Goal: Task Accomplishment & Management: Use online tool/utility

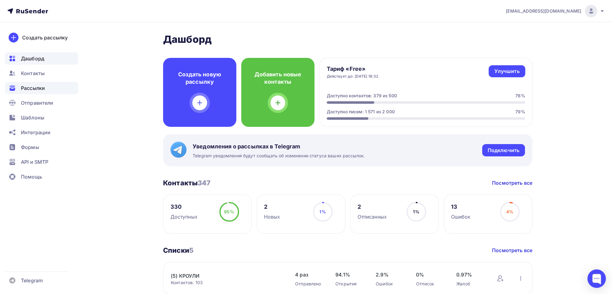
click at [39, 87] on span "Рассылки" at bounding box center [33, 87] width 24 height 7
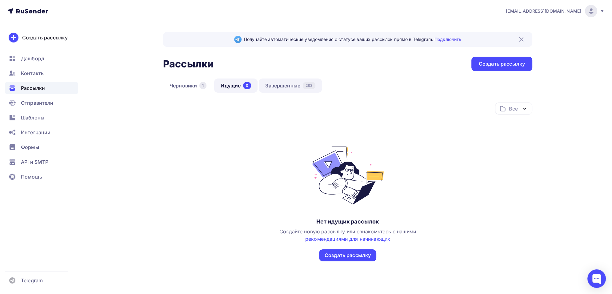
click at [283, 86] on link "Завершенные 283" at bounding box center [290, 85] width 63 height 14
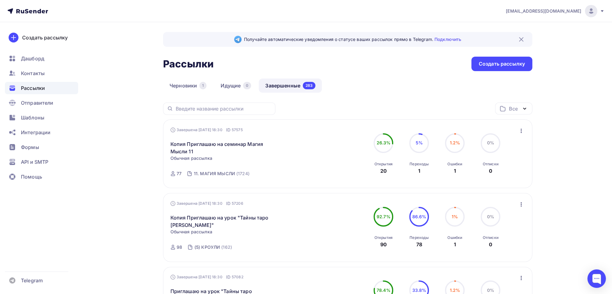
click at [522, 130] on icon "button" at bounding box center [521, 130] width 7 height 7
click at [494, 172] on div "Копировать в новую" at bounding box center [492, 170] width 63 height 7
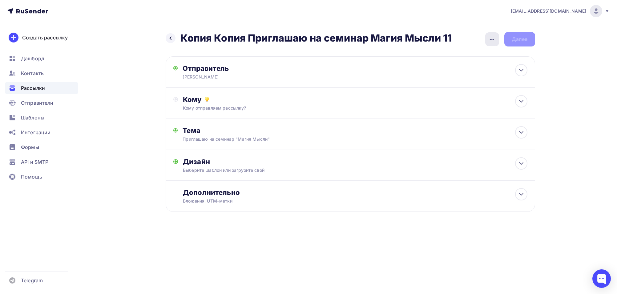
click at [489, 40] on icon "button" at bounding box center [491, 39] width 7 height 7
click at [447, 71] on div "Переименовать рассылку" at bounding box center [459, 70] width 76 height 7
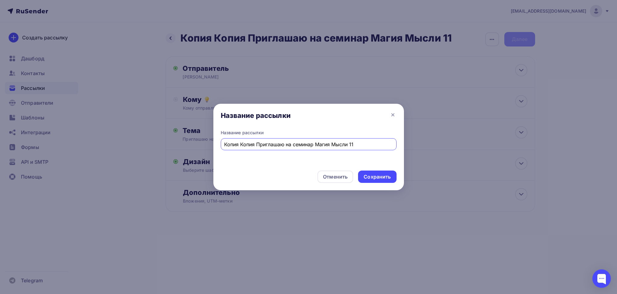
drag, startPoint x: 256, startPoint y: 145, endPoint x: 217, endPoint y: 147, distance: 38.8
click at [218, 146] on div "Название рассылки Копия Копия Приглашаю на семинар [PERSON_NAME] 11" at bounding box center [308, 148] width 190 height 36
type input "Приглашаю на семинар Магия Мысли 11"
drag, startPoint x: 379, startPoint y: 176, endPoint x: 354, endPoint y: 169, distance: 26.5
click at [379, 176] on div "Сохранить" at bounding box center [376, 176] width 27 height 7
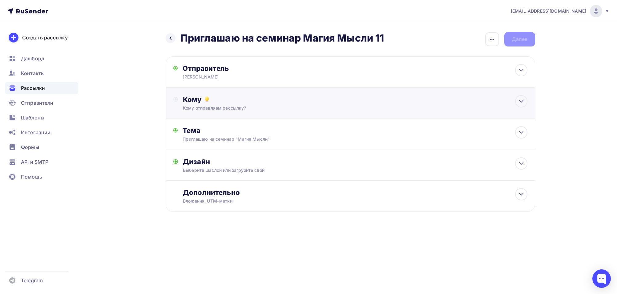
click at [186, 98] on div "Кому" at bounding box center [355, 99] width 344 height 9
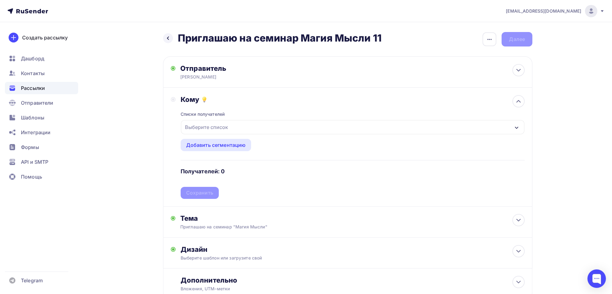
click at [198, 125] on div "Выберите список" at bounding box center [206, 127] width 48 height 11
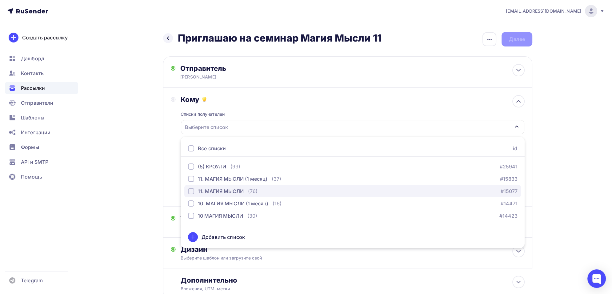
click at [189, 193] on div "button" at bounding box center [191, 191] width 6 height 6
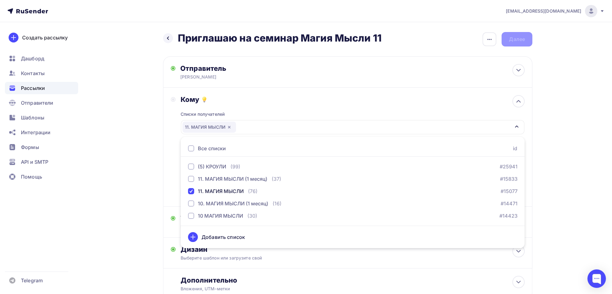
click at [175, 155] on div "Кому Списки получателей 11. МАГИЯ МЫСЛИ Все списки id (5) КРОУЛИ (99) #25941 11…" at bounding box center [348, 147] width 354 height 104
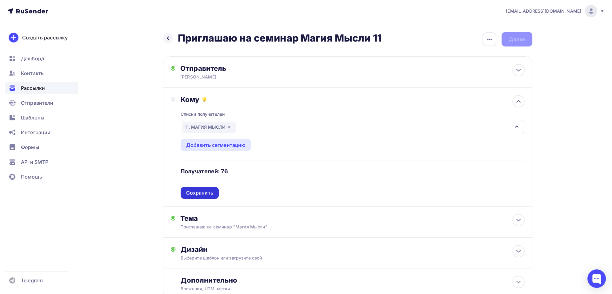
click at [197, 192] on div "Сохранить" at bounding box center [199, 192] width 27 height 7
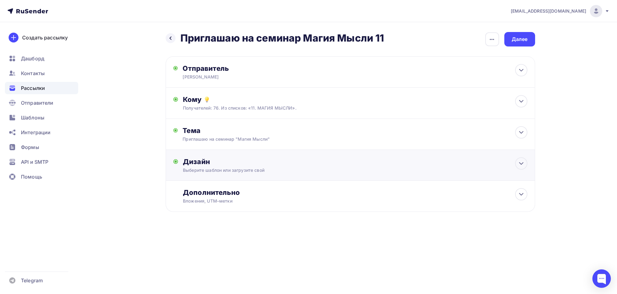
click at [203, 162] on div "Дизайн" at bounding box center [355, 161] width 344 height 9
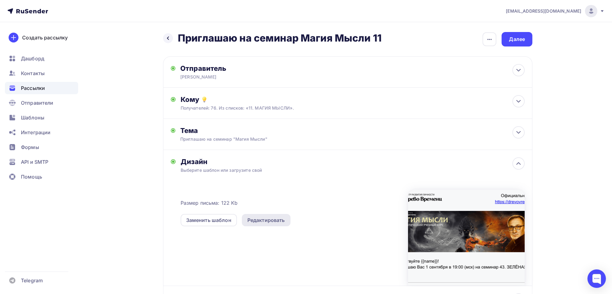
click at [270, 220] on div "Редактировать" at bounding box center [266, 219] width 38 height 7
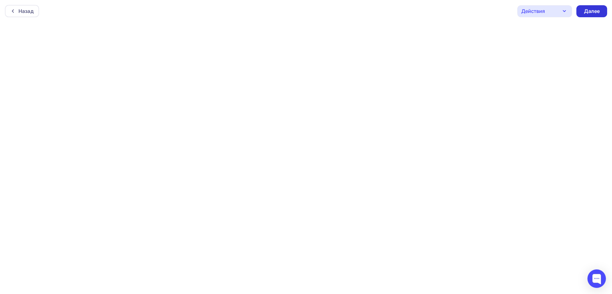
click at [595, 14] on div "Далее" at bounding box center [592, 11] width 16 height 7
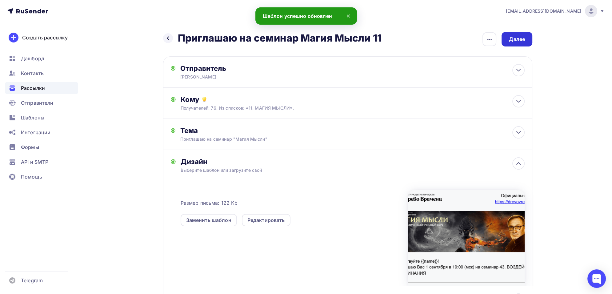
click at [517, 42] on div "Далее" at bounding box center [517, 39] width 16 height 7
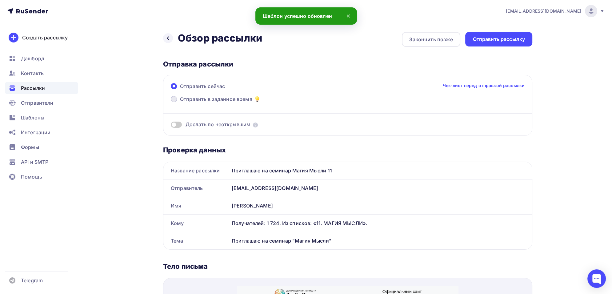
click at [174, 99] on span at bounding box center [174, 99] width 6 height 6
click at [180, 103] on input "Отправить в заданное время" at bounding box center [180, 103] width 0 height 0
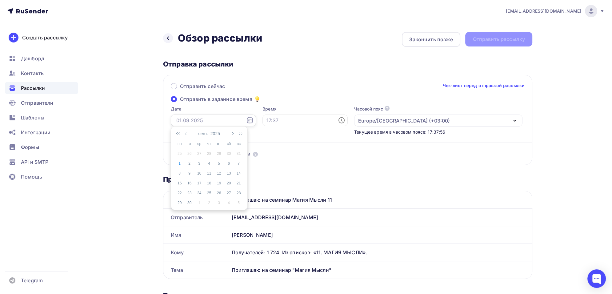
click at [192, 120] on input "text" at bounding box center [213, 120] width 85 height 12
click at [181, 162] on div "1" at bounding box center [180, 164] width 10 height 6
type input "[DATE]"
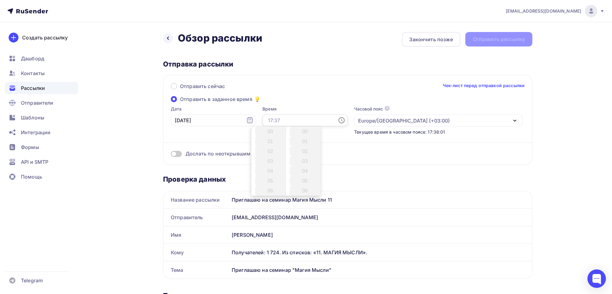
click at [274, 120] on input "text" at bounding box center [304, 120] width 85 height 12
click at [270, 157] on li "18" at bounding box center [271, 155] width 32 height 10
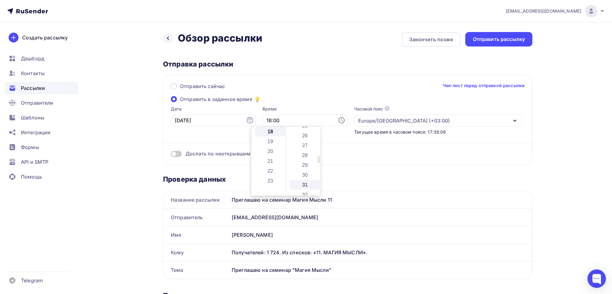
scroll to position [277, 0]
click at [304, 153] on li "30" at bounding box center [306, 150] width 32 height 10
type input "18:30"
click at [320, 93] on div "Отправить сейчас Чек-лист перед отправкой рассылки" at bounding box center [348, 88] width 354 height 13
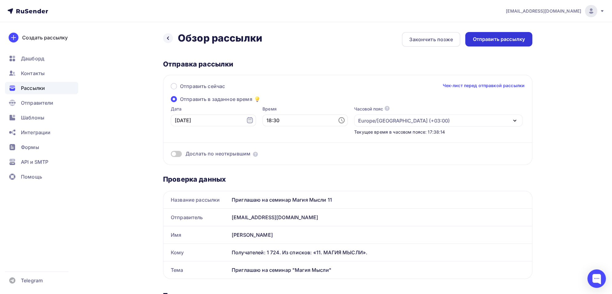
click at [495, 43] on div "Отправить рассылку" at bounding box center [498, 39] width 67 height 14
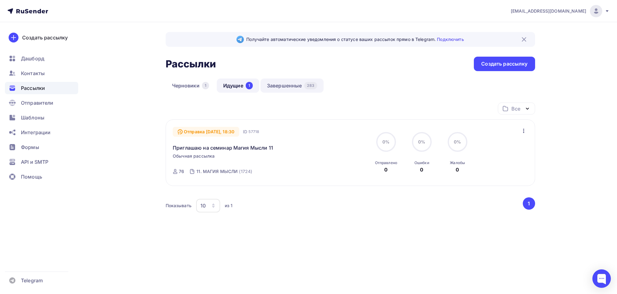
click at [287, 87] on link "Завершенные 283" at bounding box center [291, 85] width 63 height 14
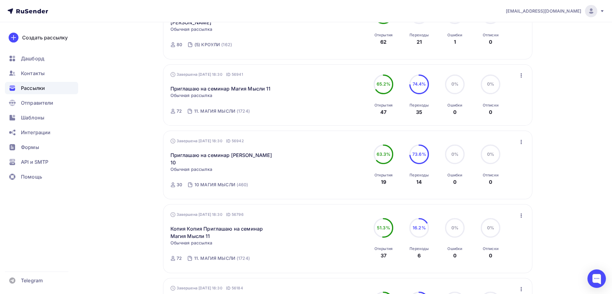
scroll to position [277, 0]
click at [521, 141] on icon "button" at bounding box center [521, 140] width 7 height 7
click at [502, 179] on div "Копировать в новую" at bounding box center [492, 181] width 63 height 7
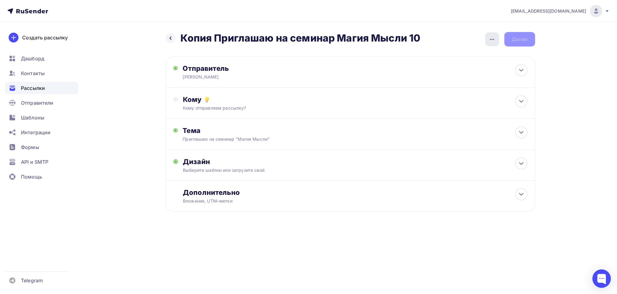
click at [493, 40] on icon "button" at bounding box center [491, 39] width 7 height 7
click at [458, 71] on div "Переименовать рассылку" at bounding box center [459, 70] width 76 height 7
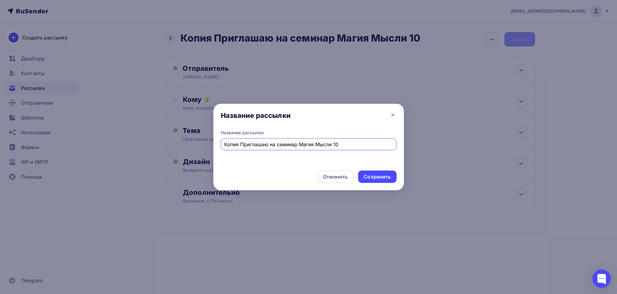
drag, startPoint x: 240, startPoint y: 146, endPoint x: 212, endPoint y: 147, distance: 28.0
click at [212, 147] on div "Название рассылки Название рассылки Копия Приглашаю на семинар Магия Мысли 10 О…" at bounding box center [308, 147] width 617 height 294
type input "Приглашаю на семинар [PERSON_NAME] 10"
click at [374, 176] on div "Сохранить" at bounding box center [376, 176] width 27 height 7
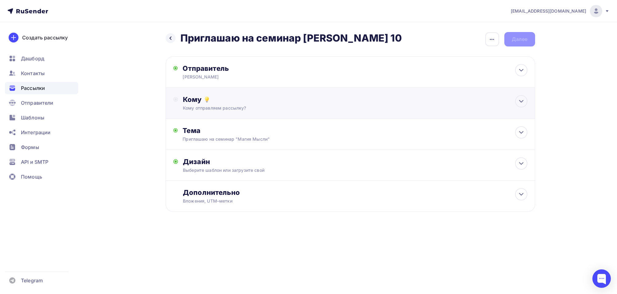
click at [197, 100] on div "Кому" at bounding box center [355, 99] width 344 height 9
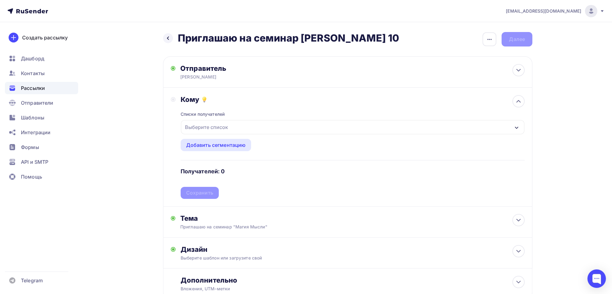
click at [210, 128] on div "Выберите список" at bounding box center [206, 127] width 48 height 11
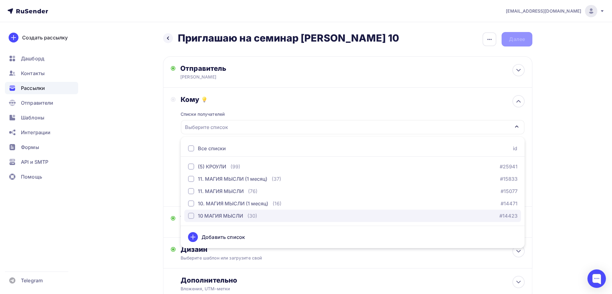
click at [189, 214] on div "button" at bounding box center [191, 216] width 6 height 6
click at [173, 177] on div "Кому Списки получателей 10 МАГИЯ МЫСЛИ Все списки id (5) КРОУЛИ (99) #25941 11.…" at bounding box center [348, 147] width 354 height 104
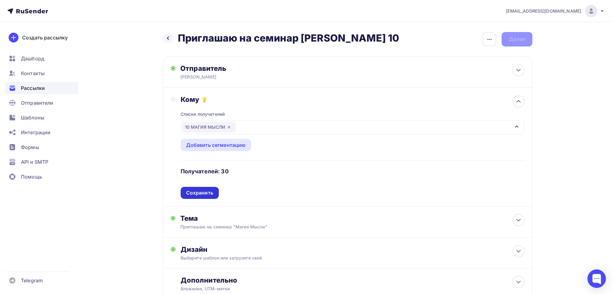
click at [193, 192] on div "Сохранить" at bounding box center [199, 192] width 27 height 7
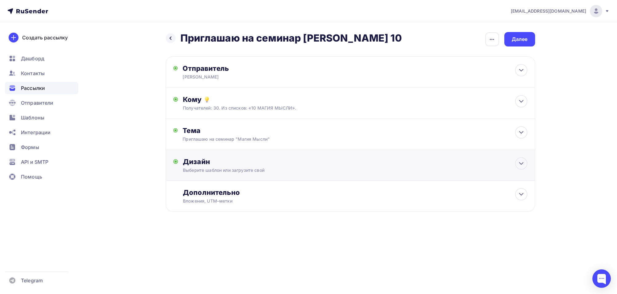
click at [199, 159] on div "Дизайн" at bounding box center [355, 161] width 344 height 9
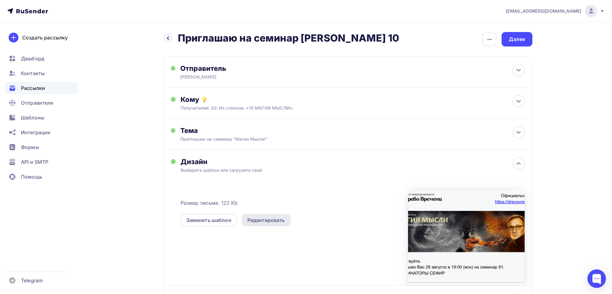
click at [262, 219] on div "Редактировать" at bounding box center [266, 219] width 38 height 7
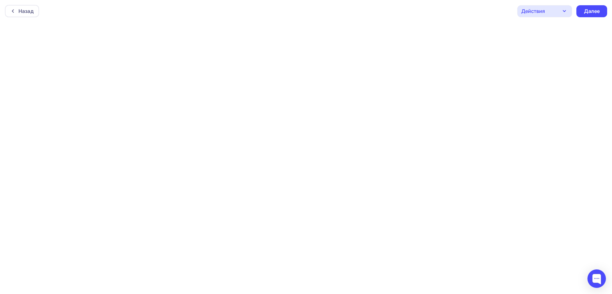
click at [554, 12] on div "Действия" at bounding box center [544, 11] width 55 height 12
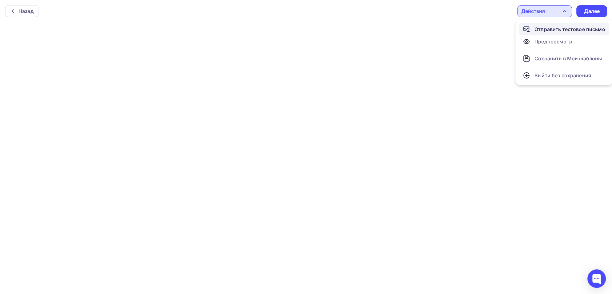
click at [569, 30] on div "Отправить тестовое письмо" at bounding box center [569, 29] width 71 height 7
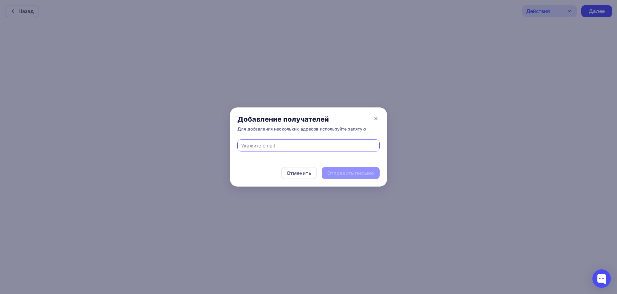
click at [305, 147] on input "text" at bounding box center [308, 145] width 135 height 7
type input "[EMAIL_ADDRESS][DOMAIN_NAME]"
click at [353, 174] on div "Отправить письмо" at bounding box center [350, 173] width 47 height 7
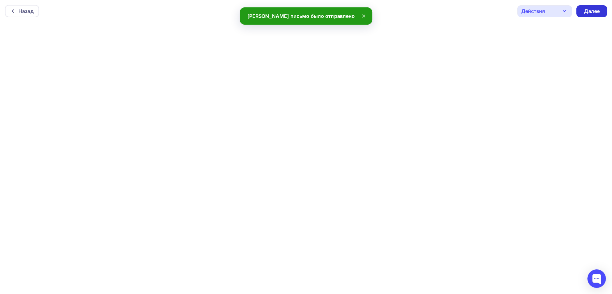
click at [589, 12] on div "Далее" at bounding box center [592, 11] width 16 height 7
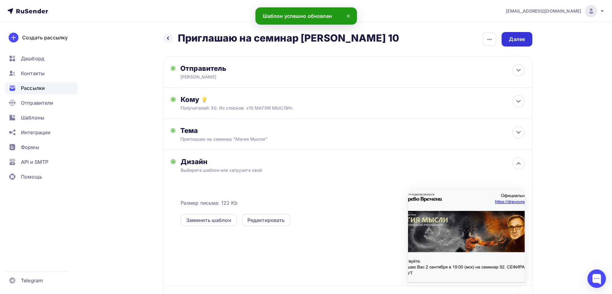
click at [520, 42] on div "Далее" at bounding box center [517, 39] width 16 height 7
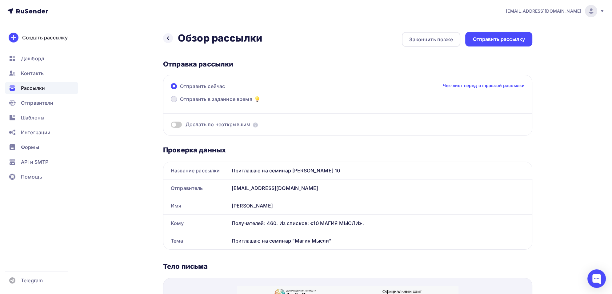
click at [175, 99] on span at bounding box center [174, 99] width 6 height 6
click at [180, 103] on input "Отправить в заданное время" at bounding box center [180, 103] width 0 height 0
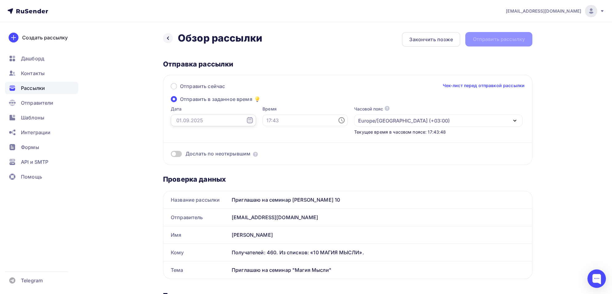
click at [188, 120] on input "text" at bounding box center [213, 120] width 85 height 12
click at [181, 162] on div "1" at bounding box center [180, 164] width 10 height 6
type input "[DATE]"
click at [272, 118] on input "text" at bounding box center [304, 120] width 85 height 12
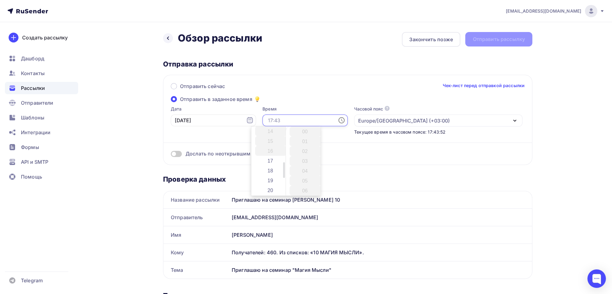
scroll to position [154, 0]
click at [268, 157] on li "18" at bounding box center [271, 155] width 32 height 10
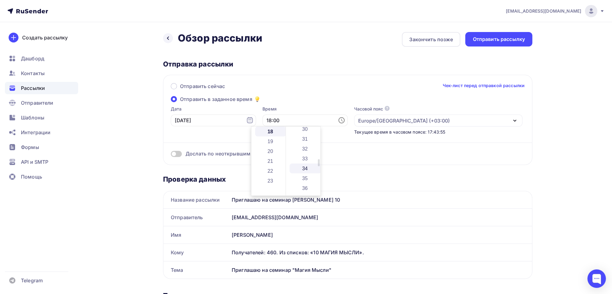
scroll to position [308, 0]
click at [301, 152] on li "30" at bounding box center [306, 150] width 32 height 10
type input "18:30"
click at [501, 41] on div "Отправить рассылку" at bounding box center [499, 39] width 52 height 7
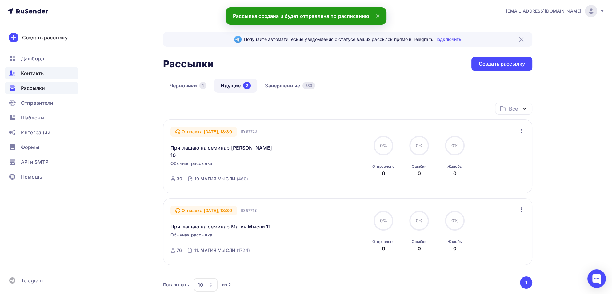
click at [34, 73] on span "Контакты" at bounding box center [33, 73] width 24 height 7
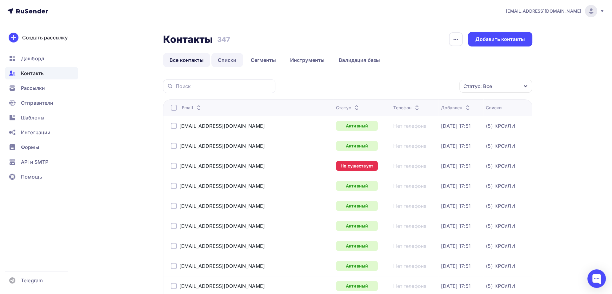
click at [227, 58] on link "Списки" at bounding box center [227, 60] width 32 height 14
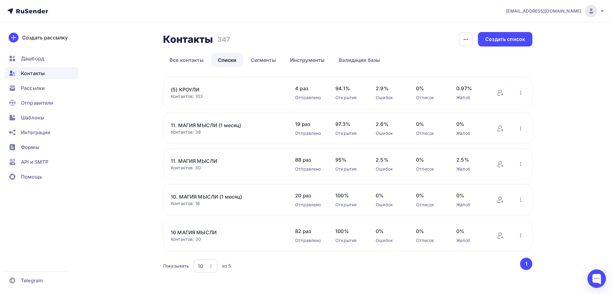
click at [193, 234] on link "10 МАГИЯ МЫСЛИ" at bounding box center [223, 232] width 105 height 7
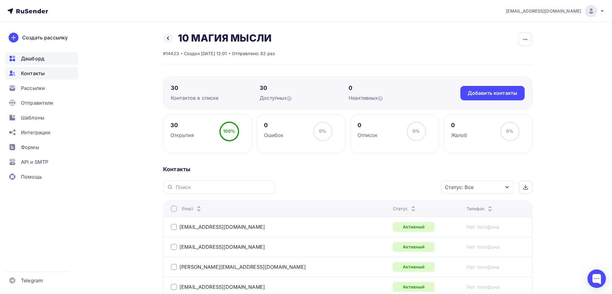
click at [36, 59] on span "Дашборд" at bounding box center [32, 58] width 23 height 7
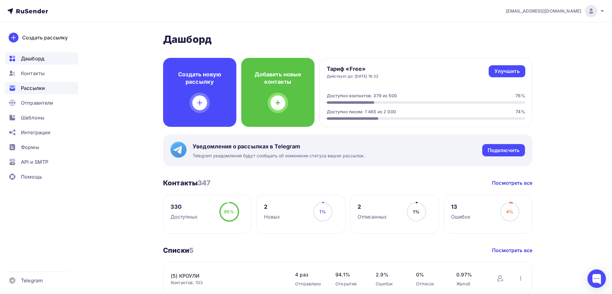
click at [39, 90] on span "Рассылки" at bounding box center [33, 87] width 24 height 7
